Goal: Task Accomplishment & Management: Manage account settings

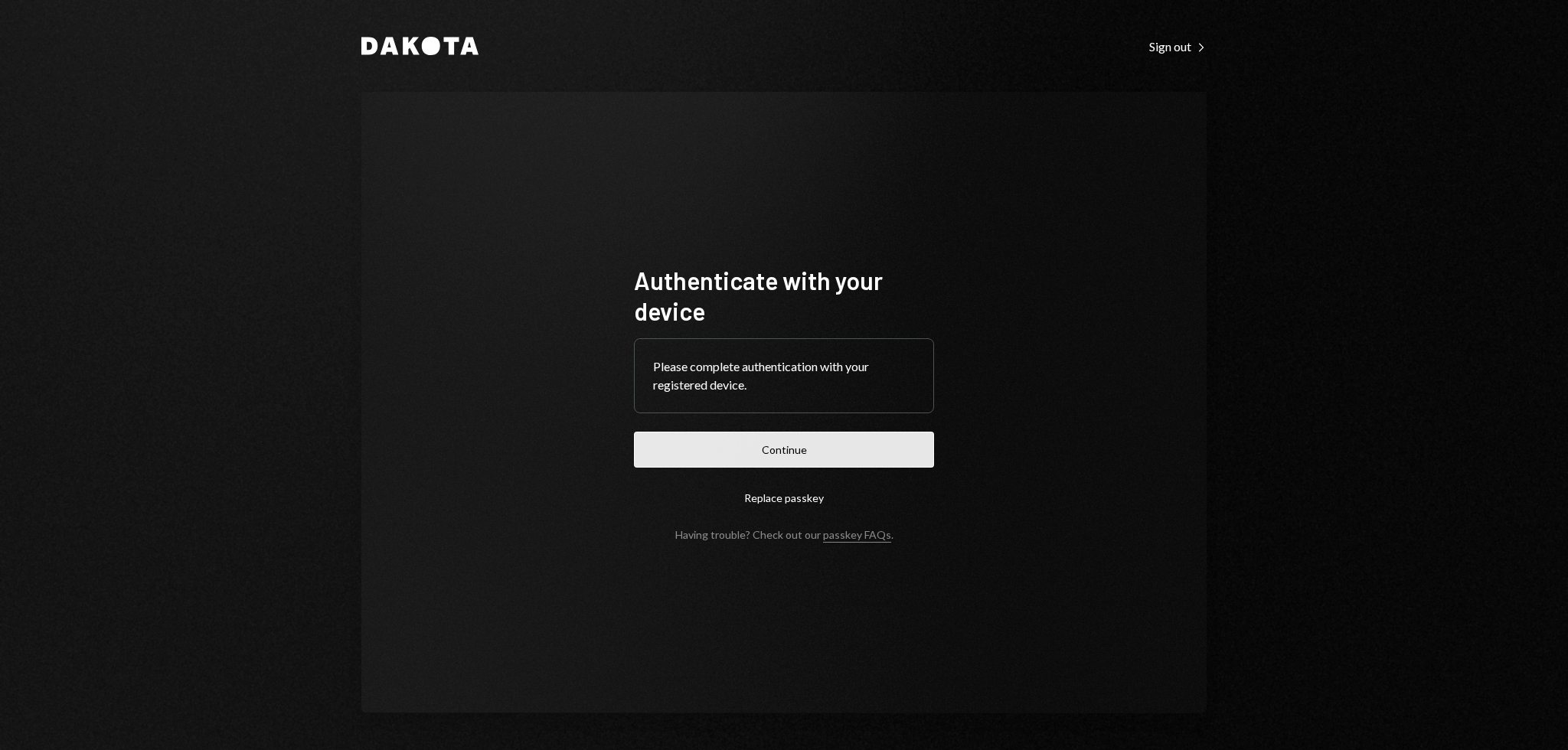
click at [815, 442] on button "Continue" at bounding box center [784, 449] width 300 height 36
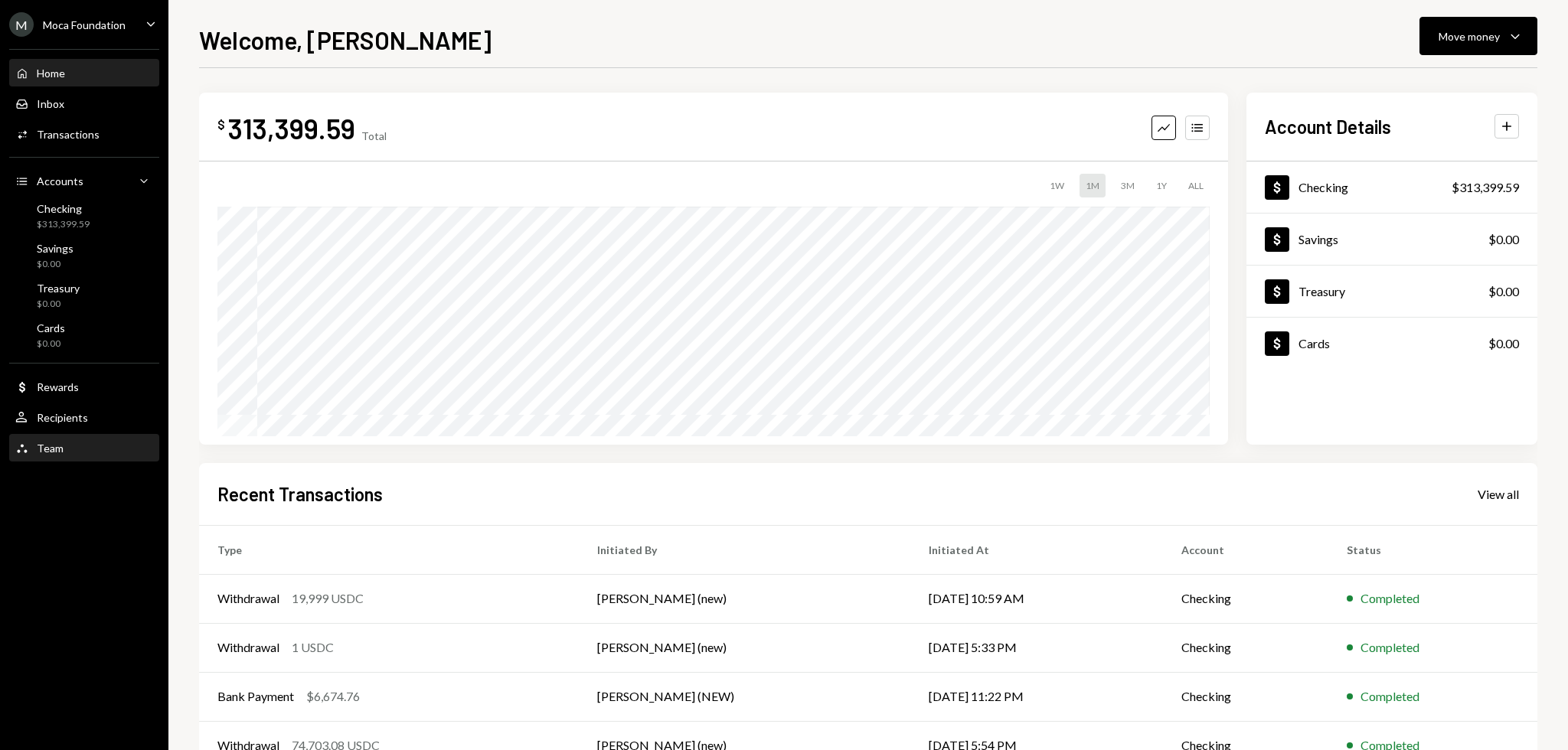
click at [63, 442] on div "Team Team" at bounding box center [84, 448] width 138 height 14
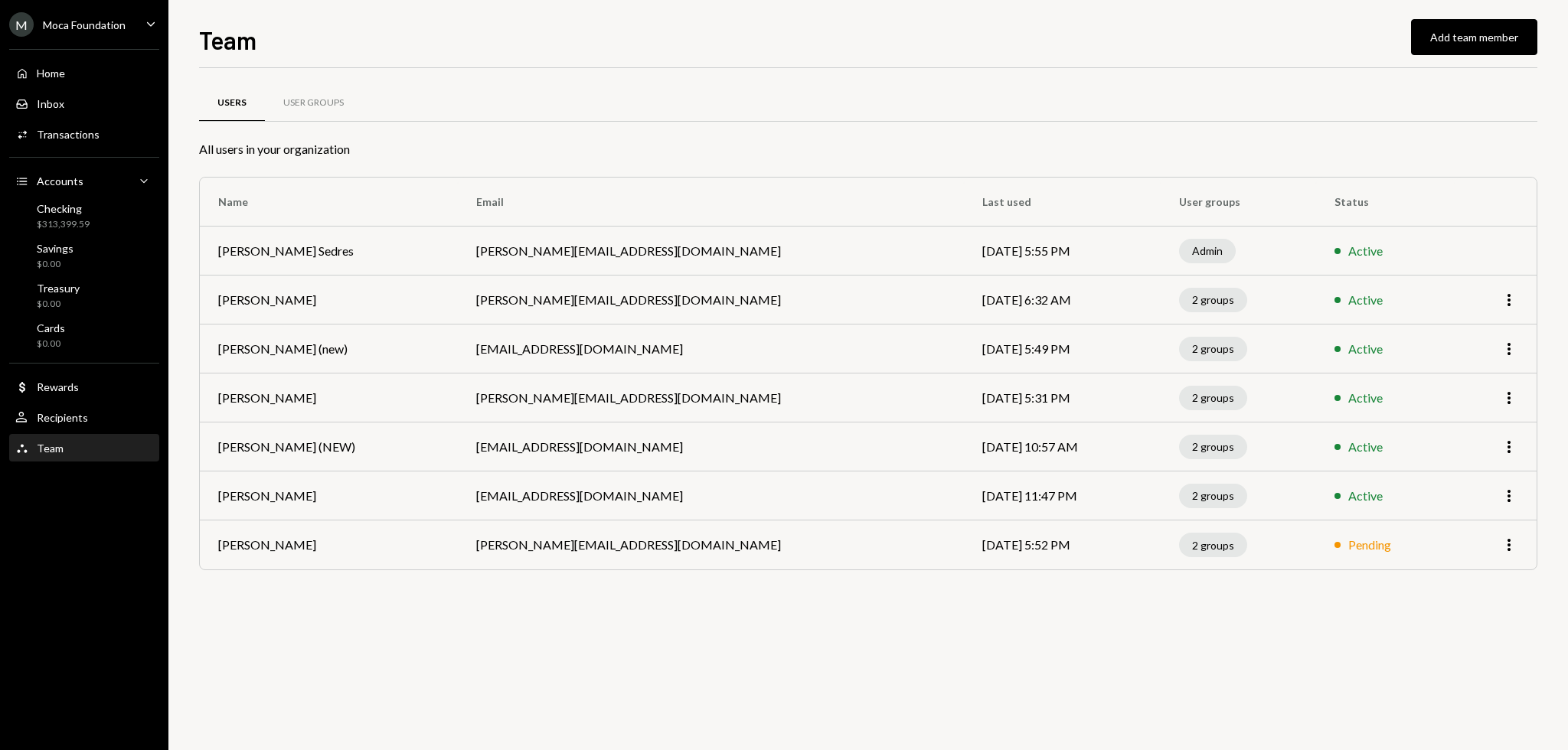
drag, startPoint x: 478, startPoint y: 40, endPoint x: 437, endPoint y: 38, distance: 41.0
click at [437, 38] on div "Team Add team member" at bounding box center [868, 38] width 1338 height 33
click at [597, 5] on div "Team Add team member Users User Groups All users in your organization Name Emai…" at bounding box center [868, 375] width 1400 height 750
click at [521, 10] on div "Team Add team member Users User Groups All users in your organization Name Emai…" at bounding box center [868, 375] width 1400 height 750
click at [717, 29] on div "Team Add team member" at bounding box center [868, 38] width 1338 height 33
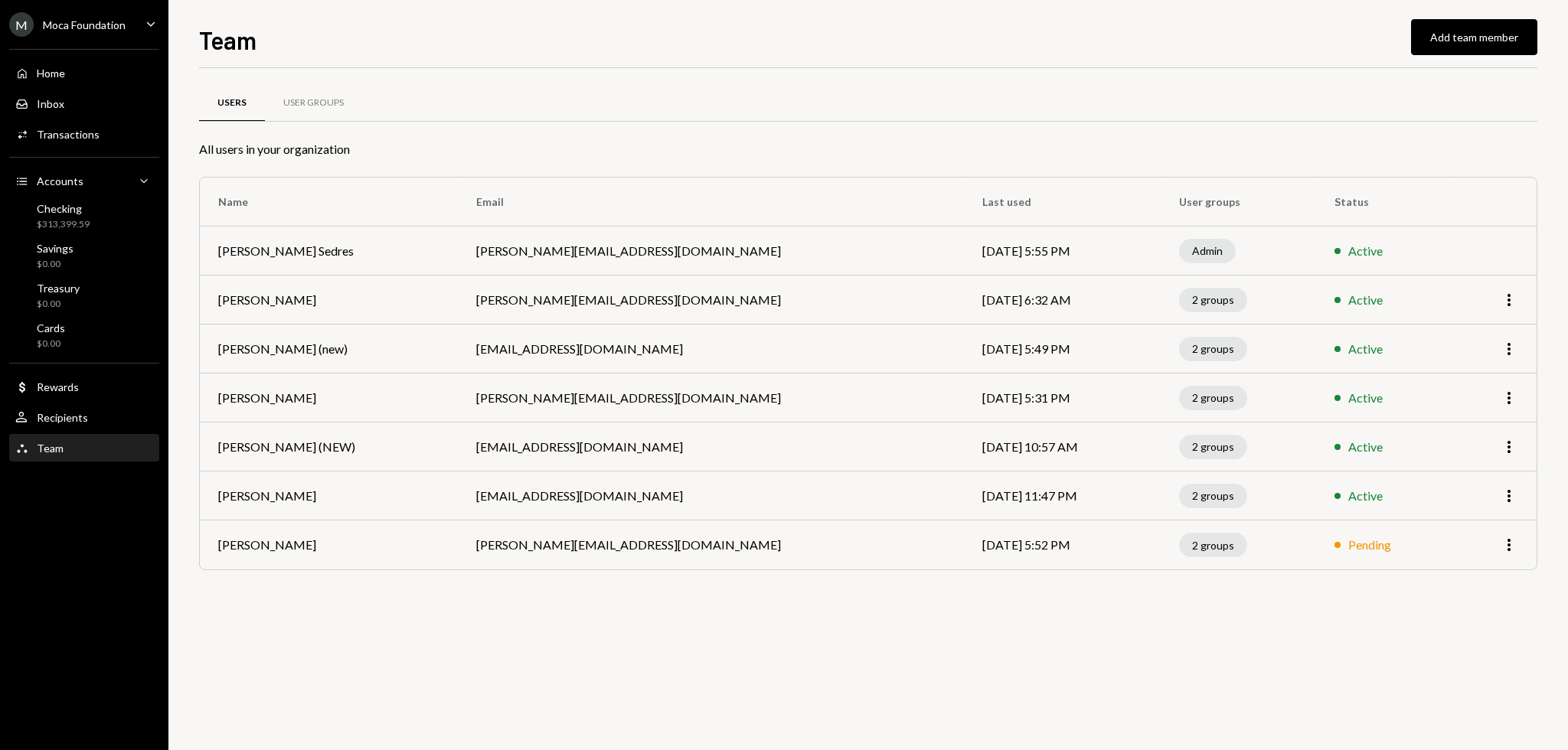
click at [717, 29] on div "Team Add team member" at bounding box center [868, 38] width 1338 height 33
click at [630, 35] on div "Team Add team member" at bounding box center [868, 38] width 1338 height 33
click at [1232, 55] on div "Team Add team member Users User Groups All users in your organization Name Emai…" at bounding box center [868, 386] width 1338 height 728
